Goal: Task Accomplishment & Management: Manage account settings

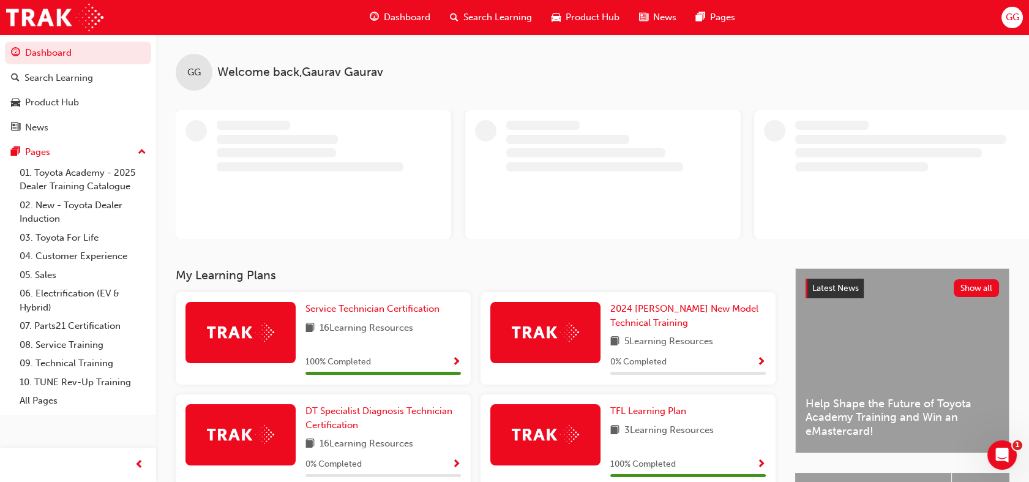
click at [1007, 28] on div "Dashboard Search Learning Product Hub News Pages GG" at bounding box center [514, 17] width 1029 height 35
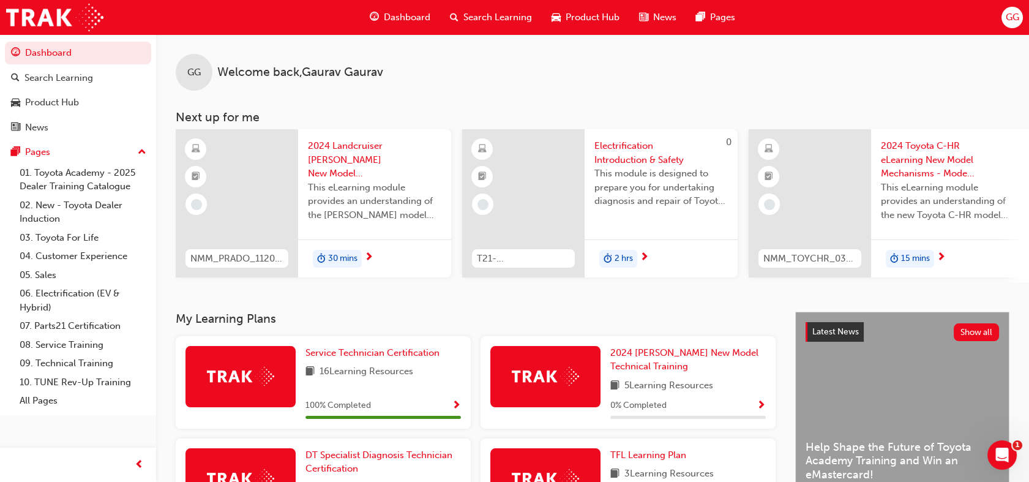
click at [1009, 19] on span "GG" at bounding box center [1011, 17] width 13 height 14
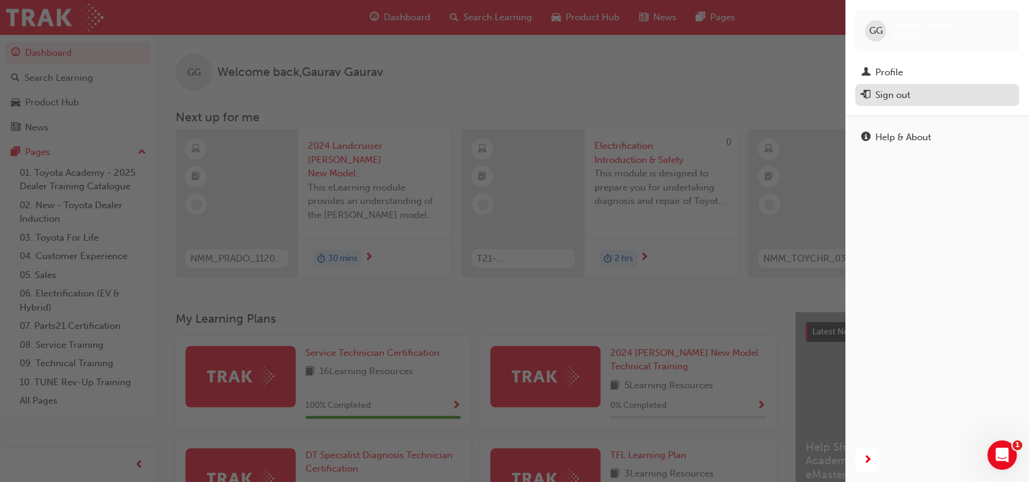
click at [895, 92] on div "Sign out" at bounding box center [893, 95] width 35 height 14
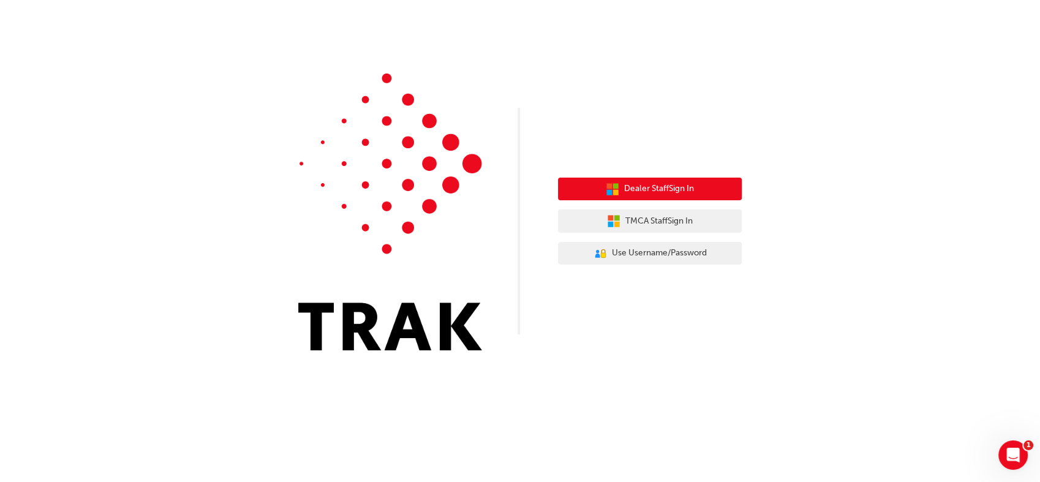
click at [672, 189] on span "Dealer Staff Sign In" at bounding box center [659, 189] width 70 height 14
